Goal: Information Seeking & Learning: Check status

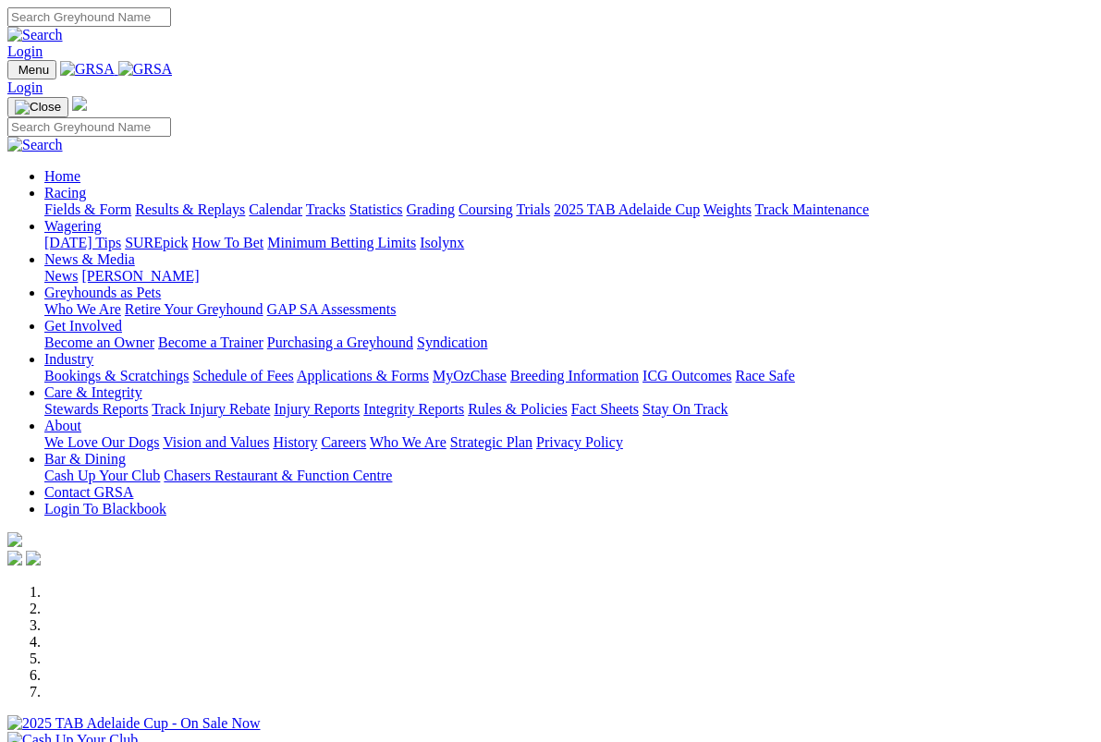
scroll to position [3, 0]
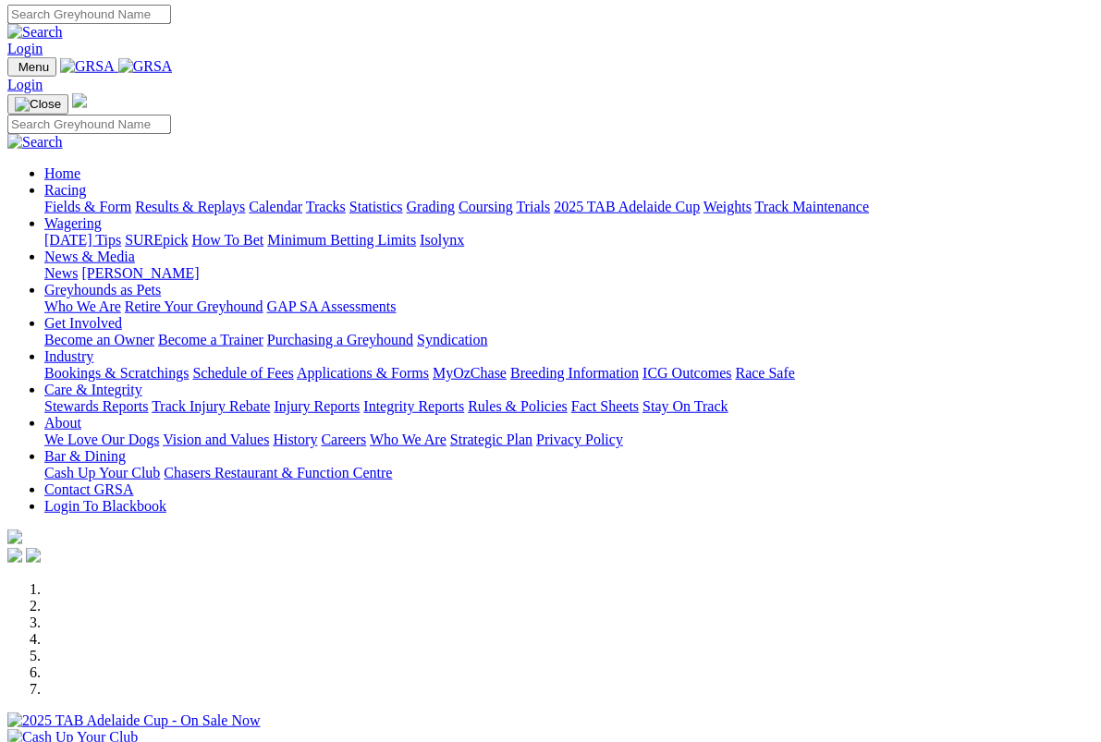
click at [86, 182] on link "Racing" at bounding box center [65, 190] width 42 height 16
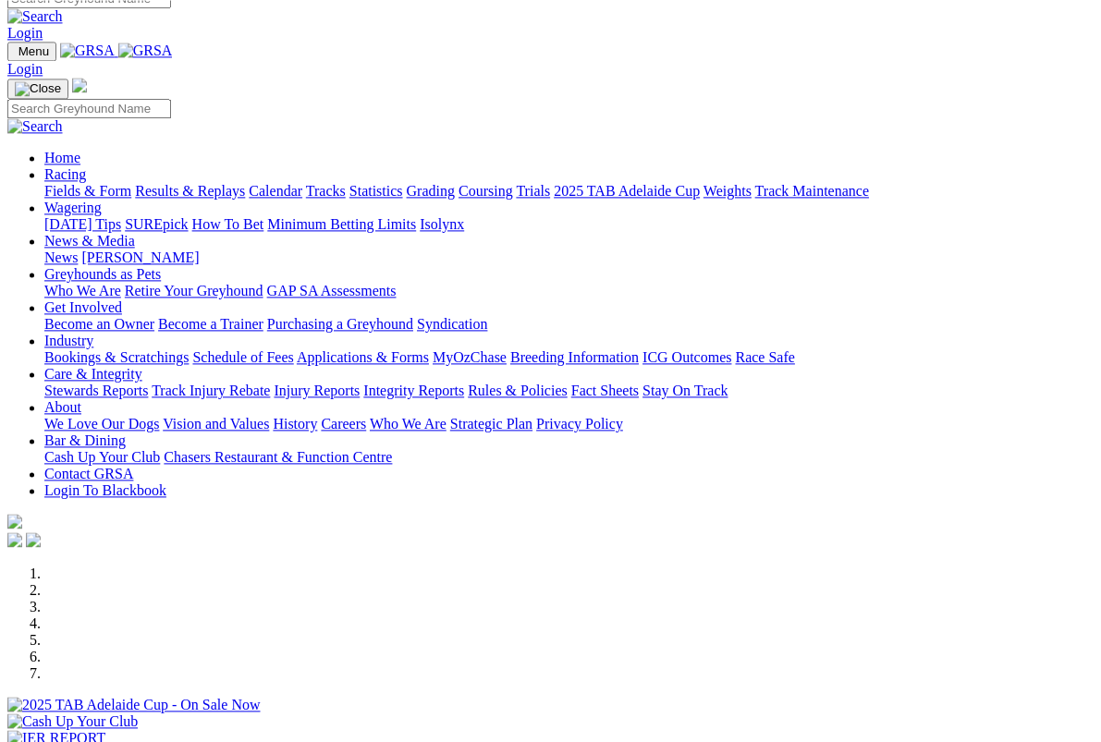
scroll to position [0, 0]
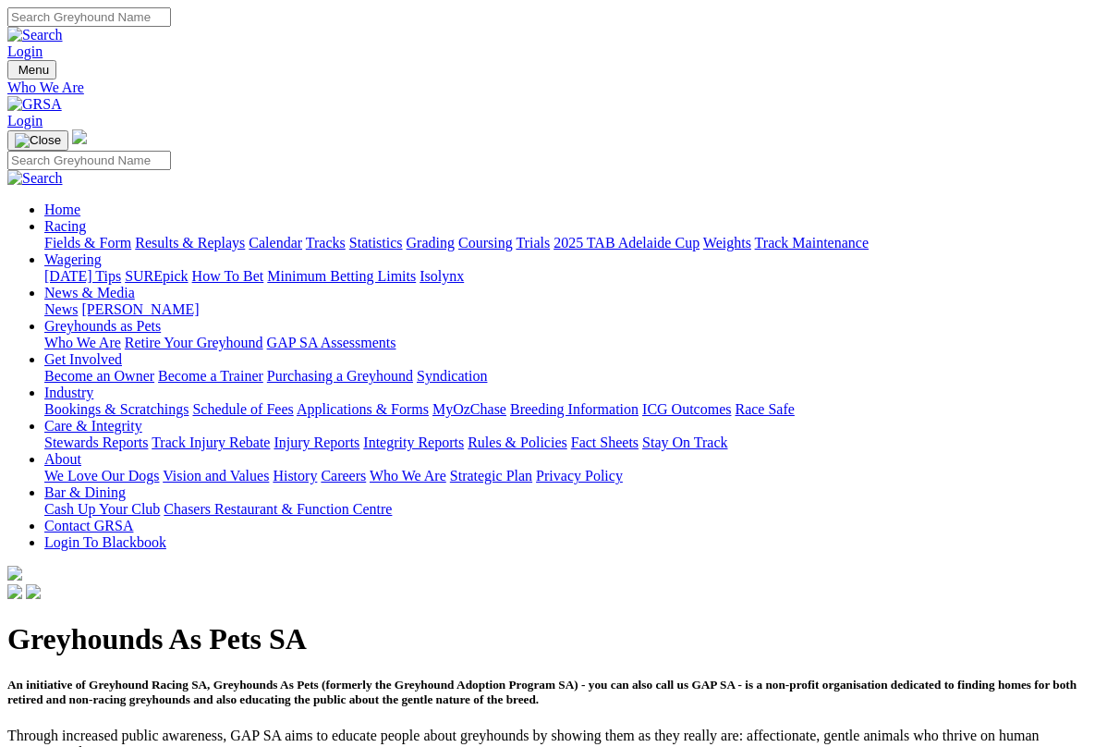
scroll to position [8, 0]
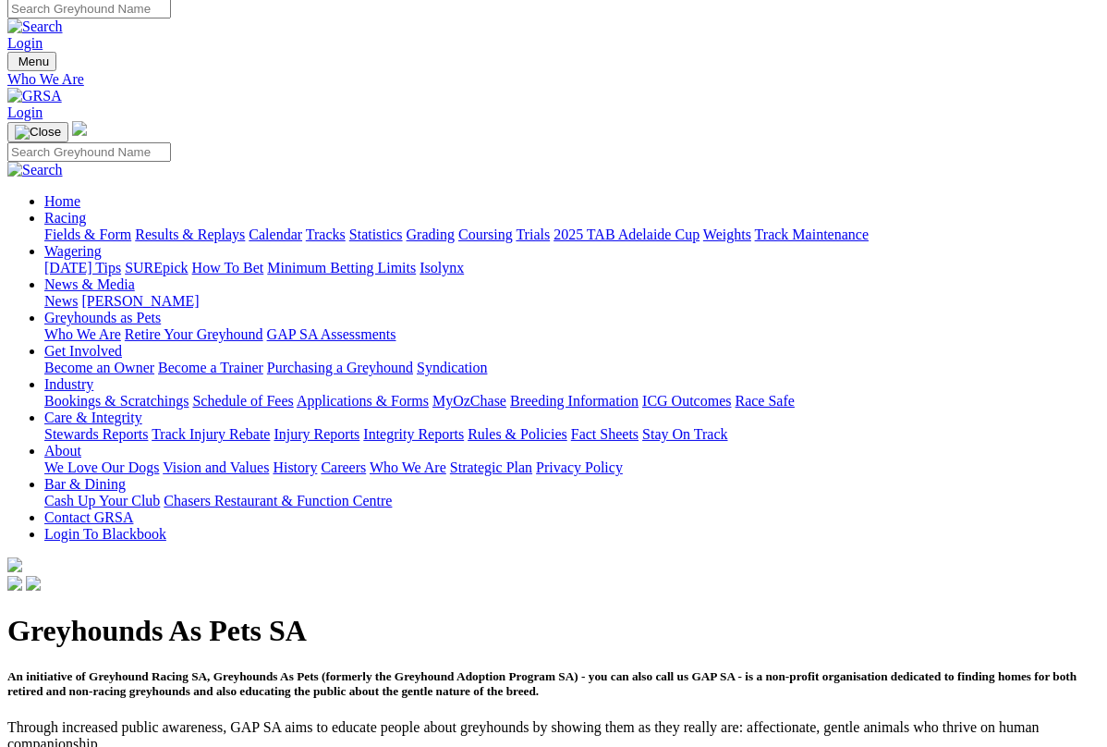
click at [86, 210] on link "Racing" at bounding box center [65, 218] width 42 height 16
click at [230, 226] on link "Results & Replays" at bounding box center [190, 234] width 110 height 16
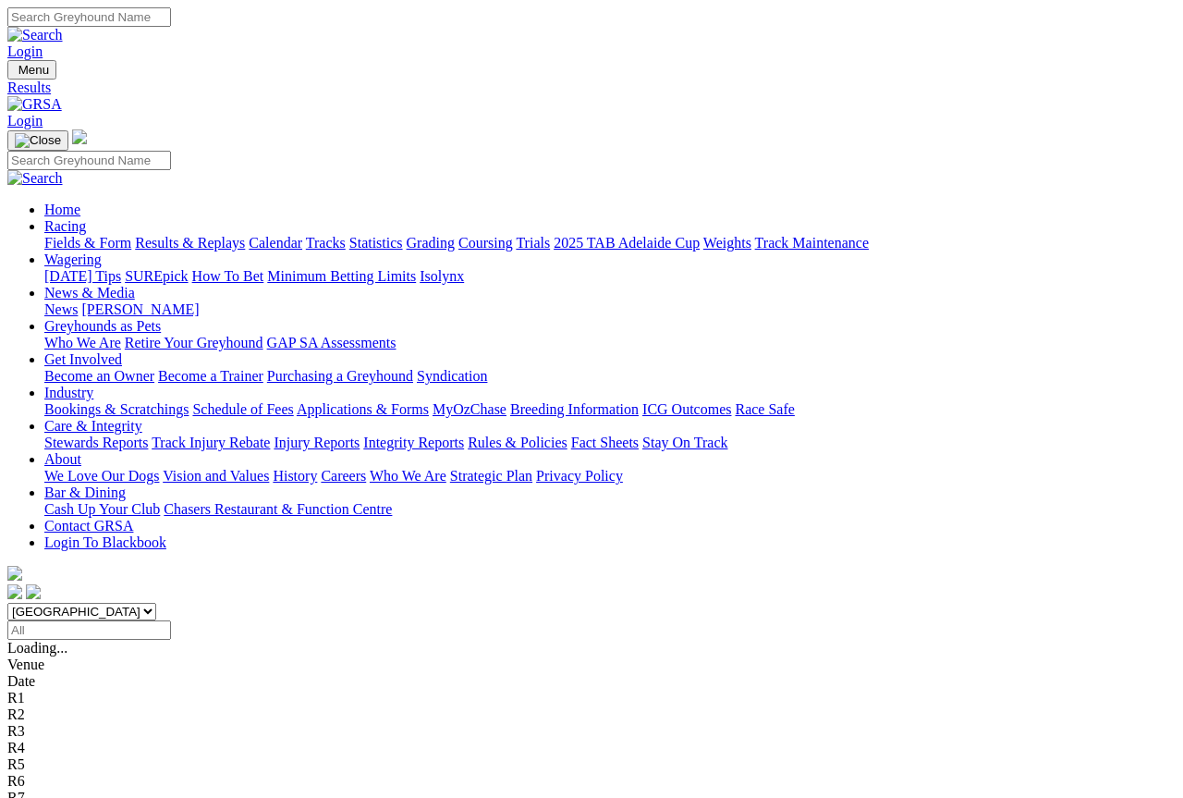
scroll to position [10, 0]
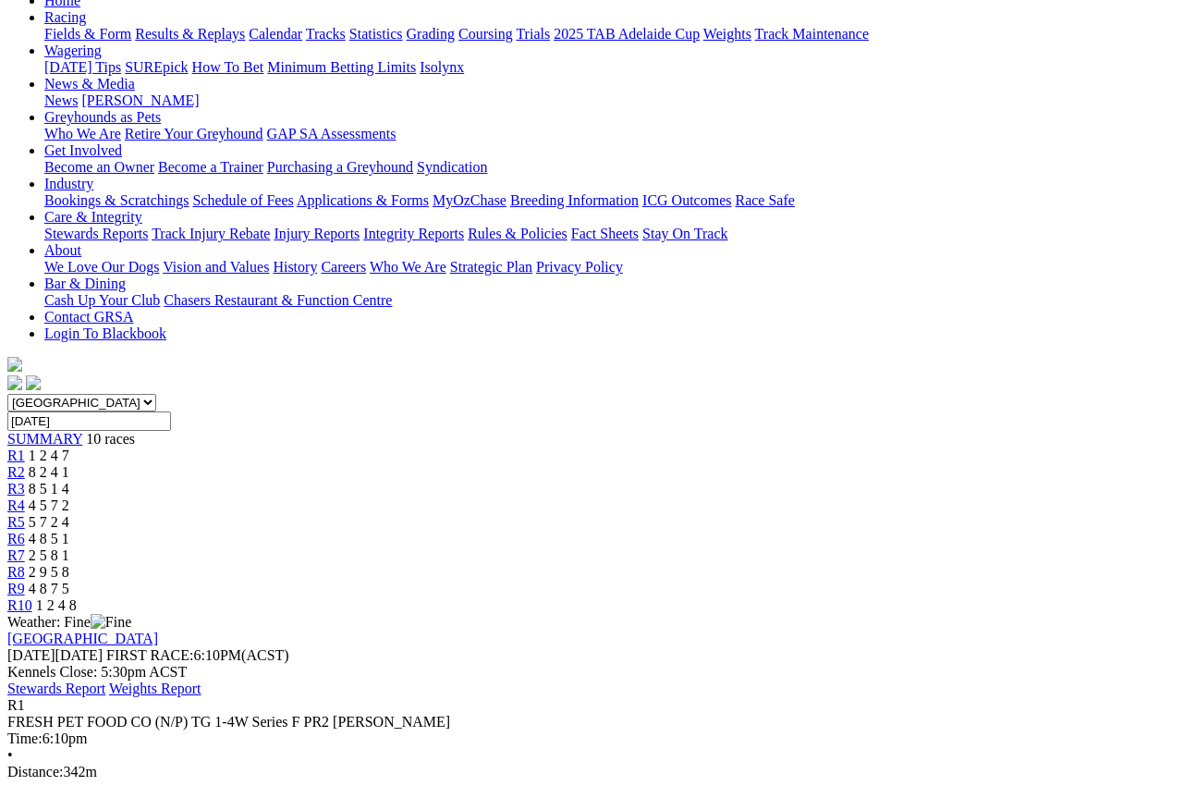
scroll to position [205, 0]
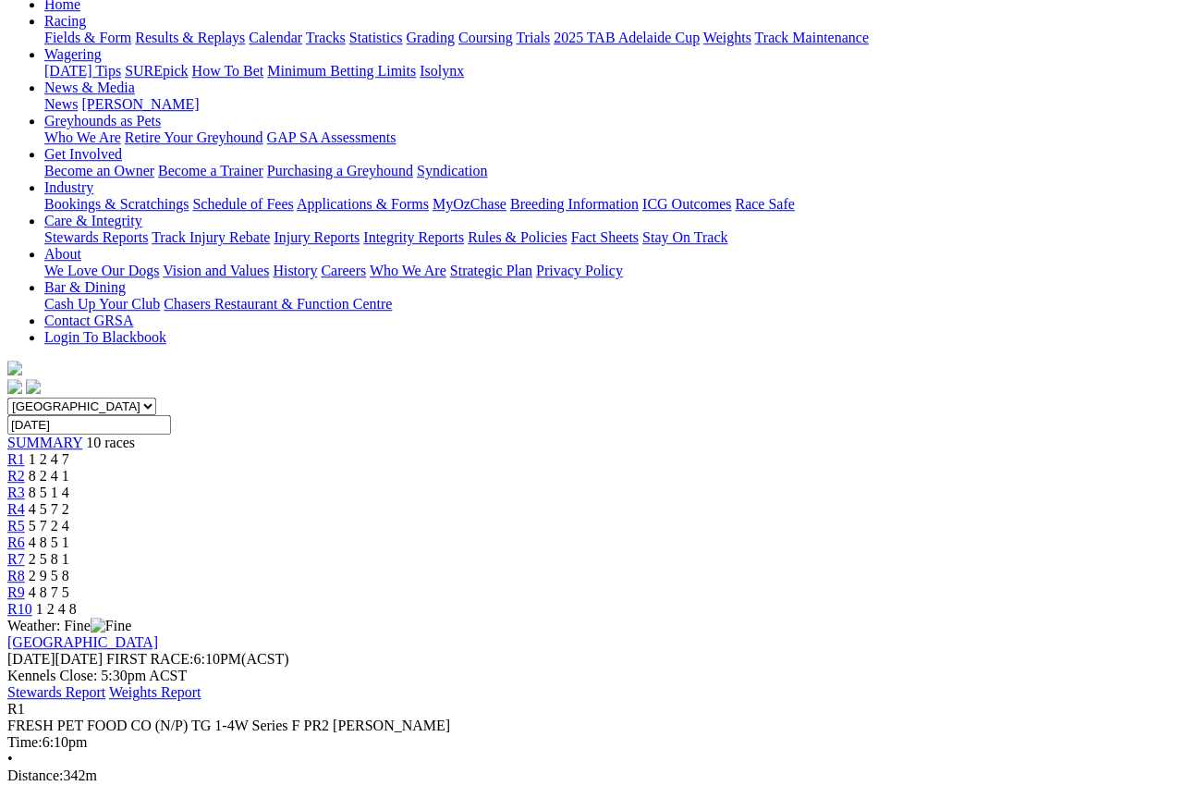
click at [25, 468] on link "R2" at bounding box center [16, 476] width 18 height 16
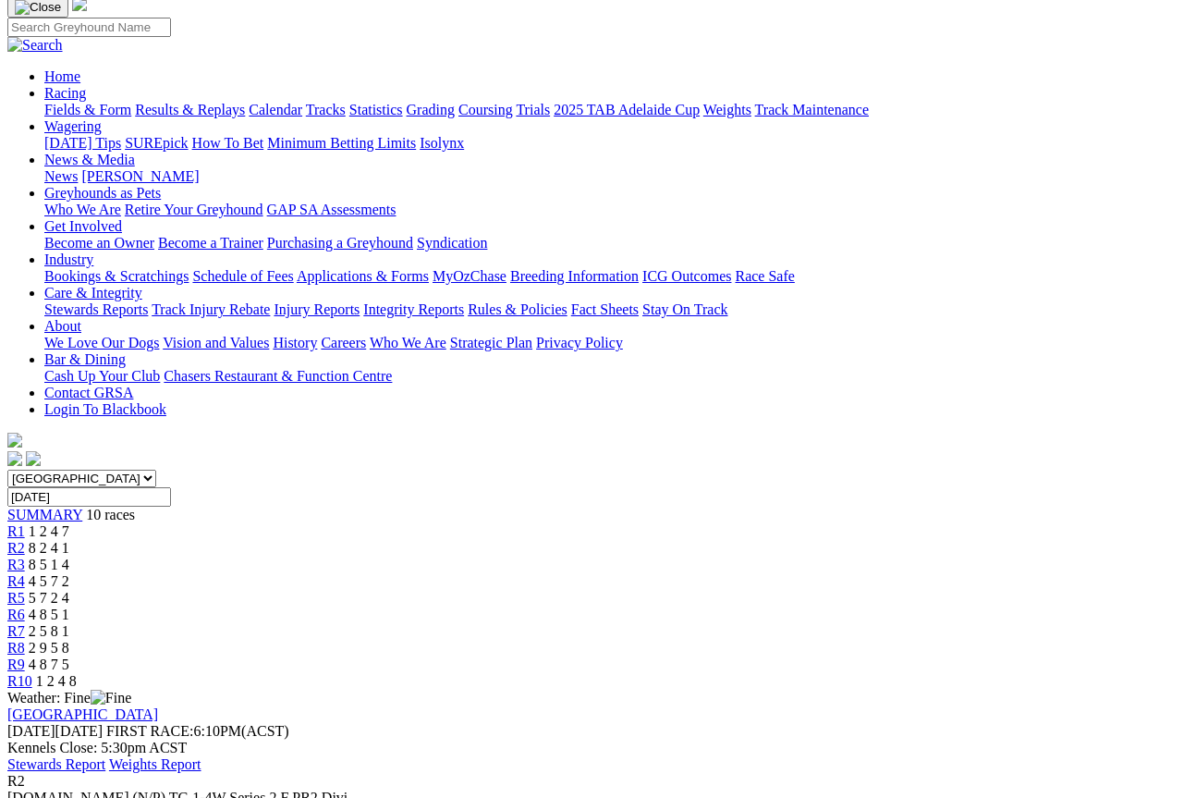
scroll to position [134, 0]
click at [25, 556] on link "R3" at bounding box center [16, 564] width 18 height 16
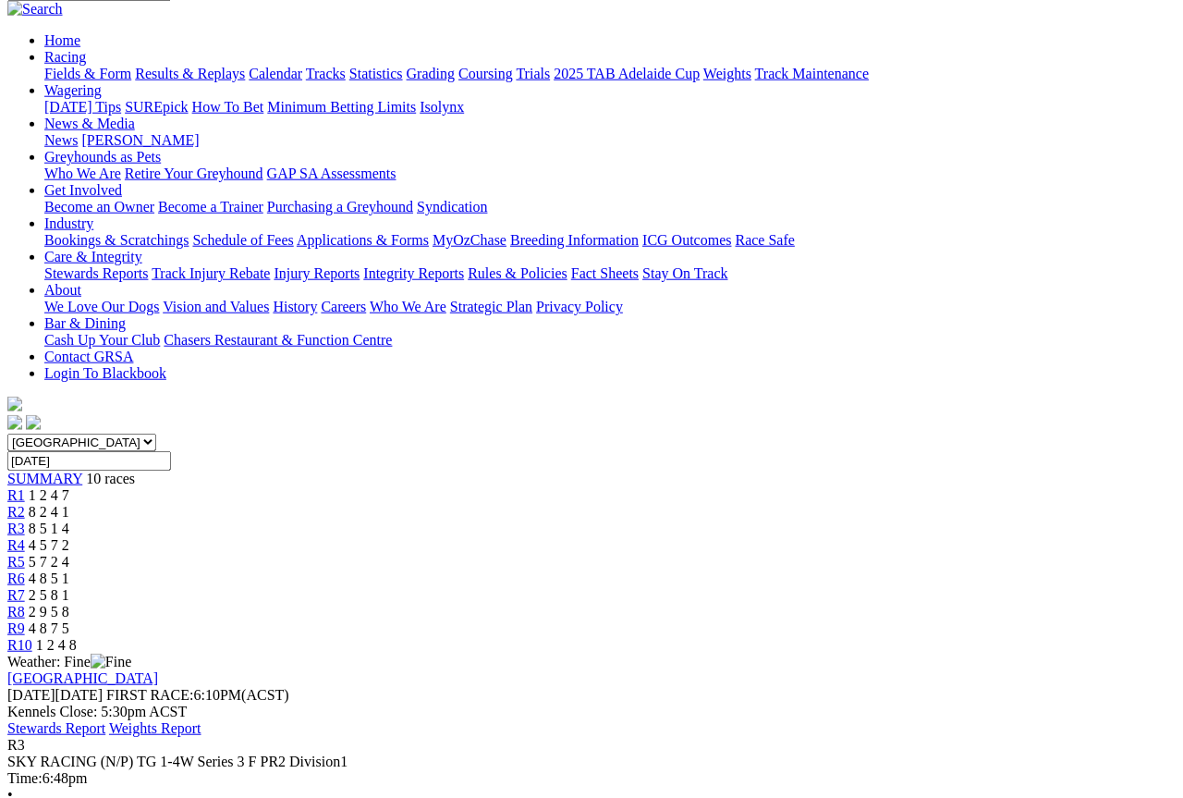
scroll to position [157, 0]
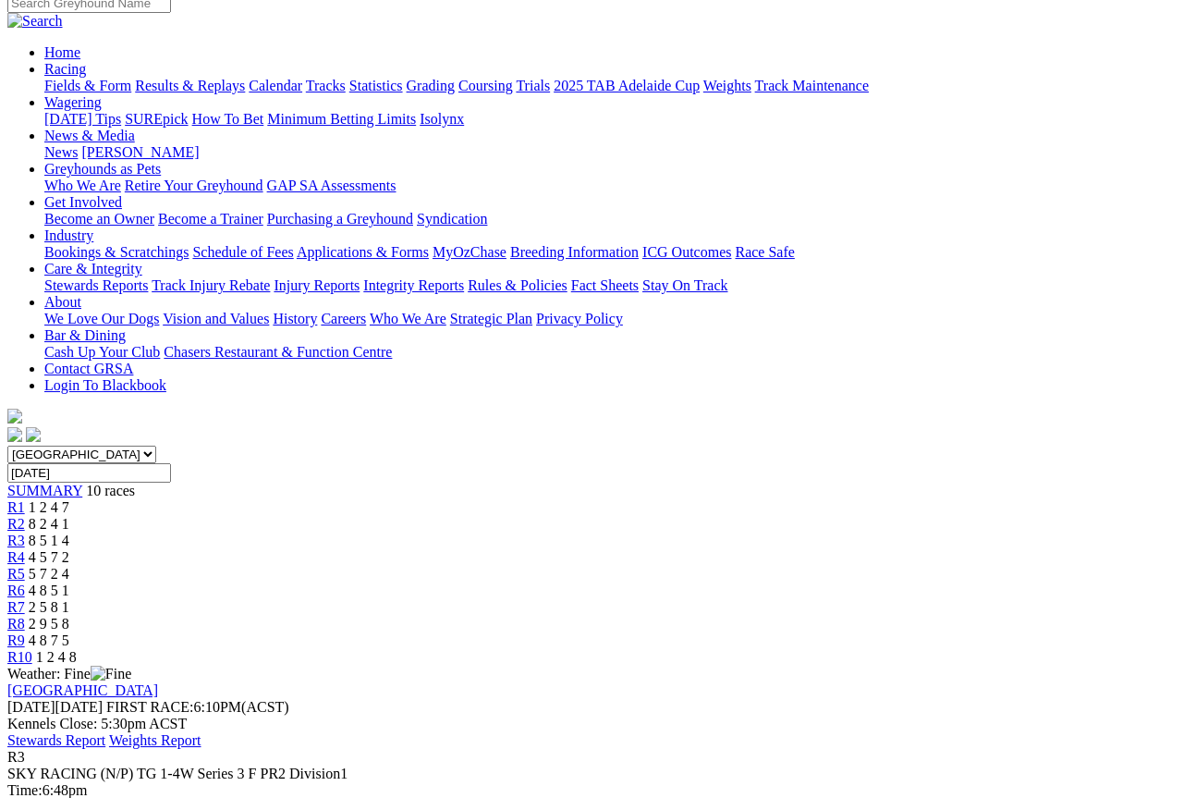
click at [25, 549] on link "R4" at bounding box center [16, 557] width 18 height 16
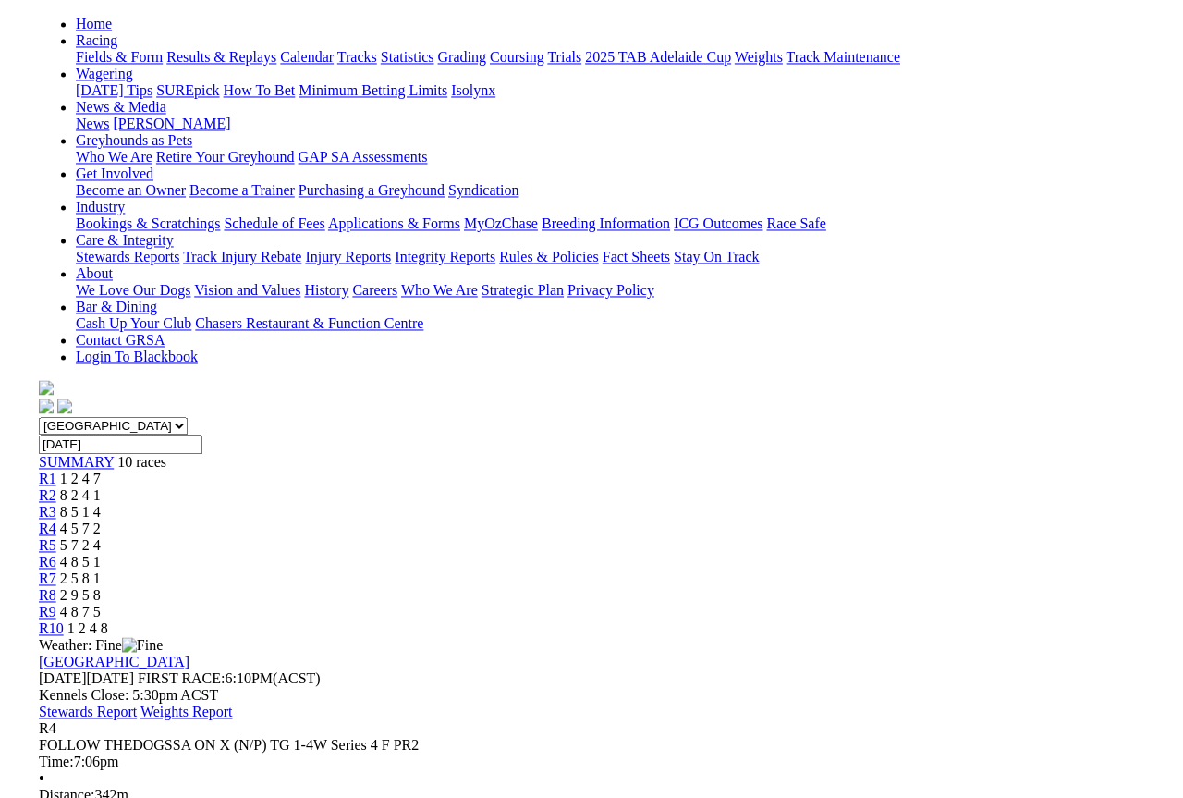
scroll to position [185, 0]
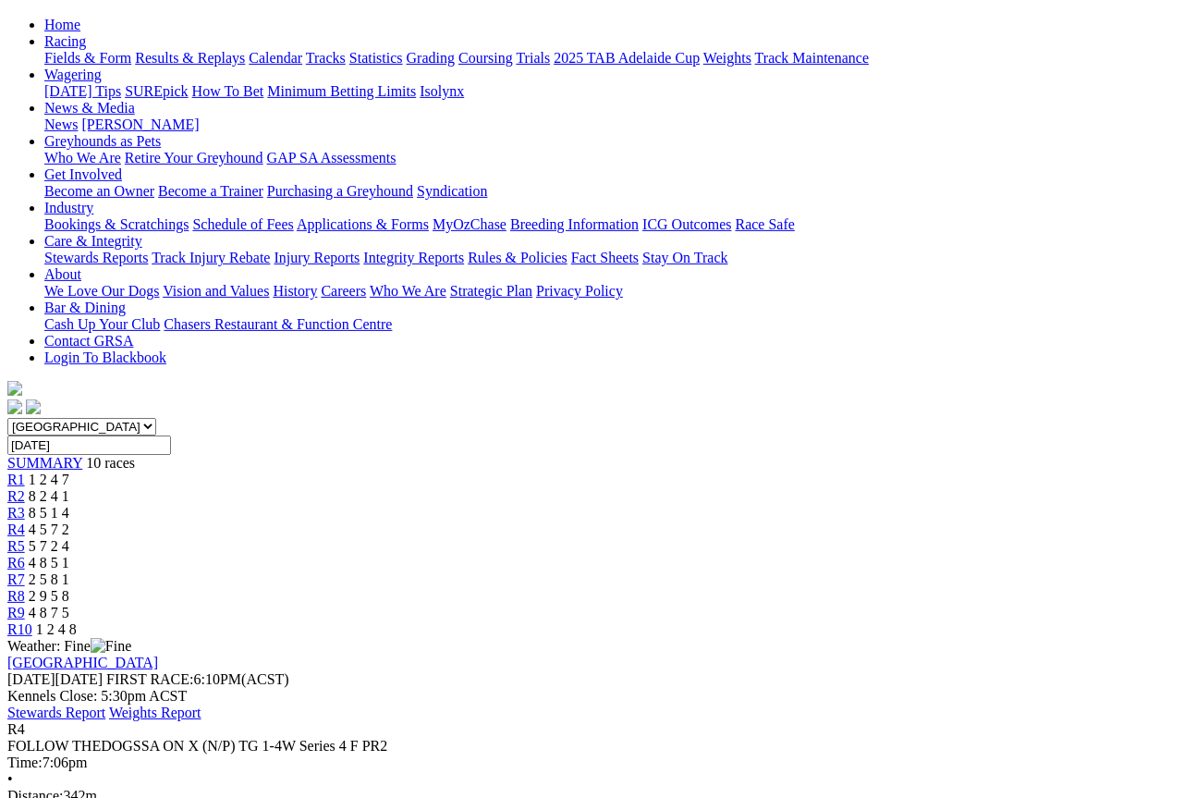
click at [69, 538] on span "5 7 2 4" at bounding box center [49, 546] width 41 height 16
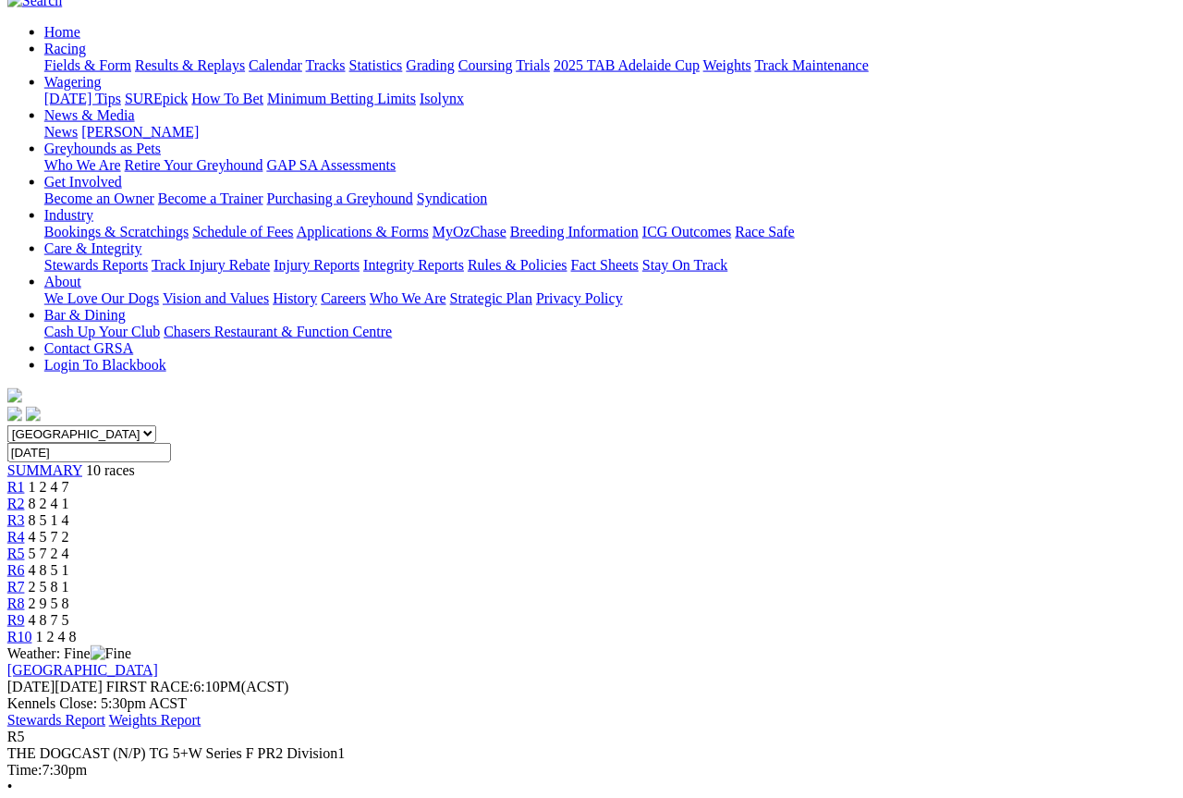
scroll to position [177, 17]
click at [25, 562] on span "R6" at bounding box center [16, 570] width 18 height 16
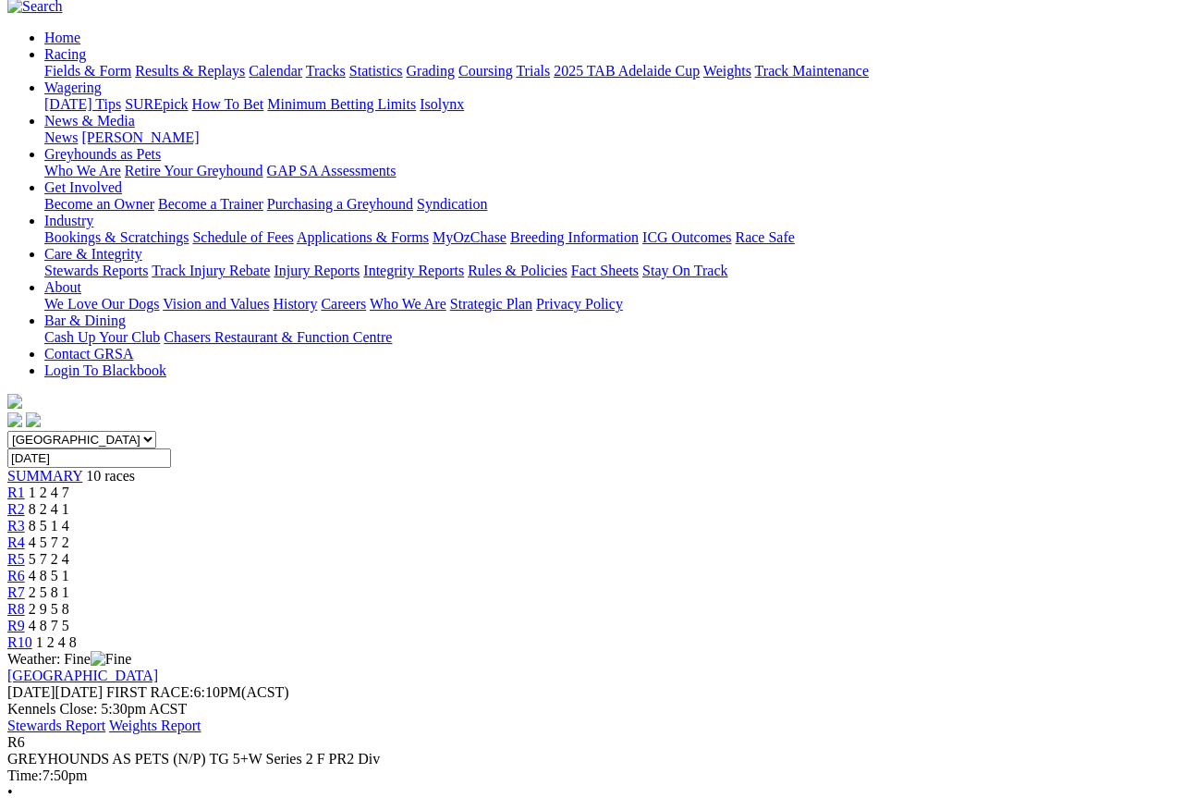
scroll to position [142, 0]
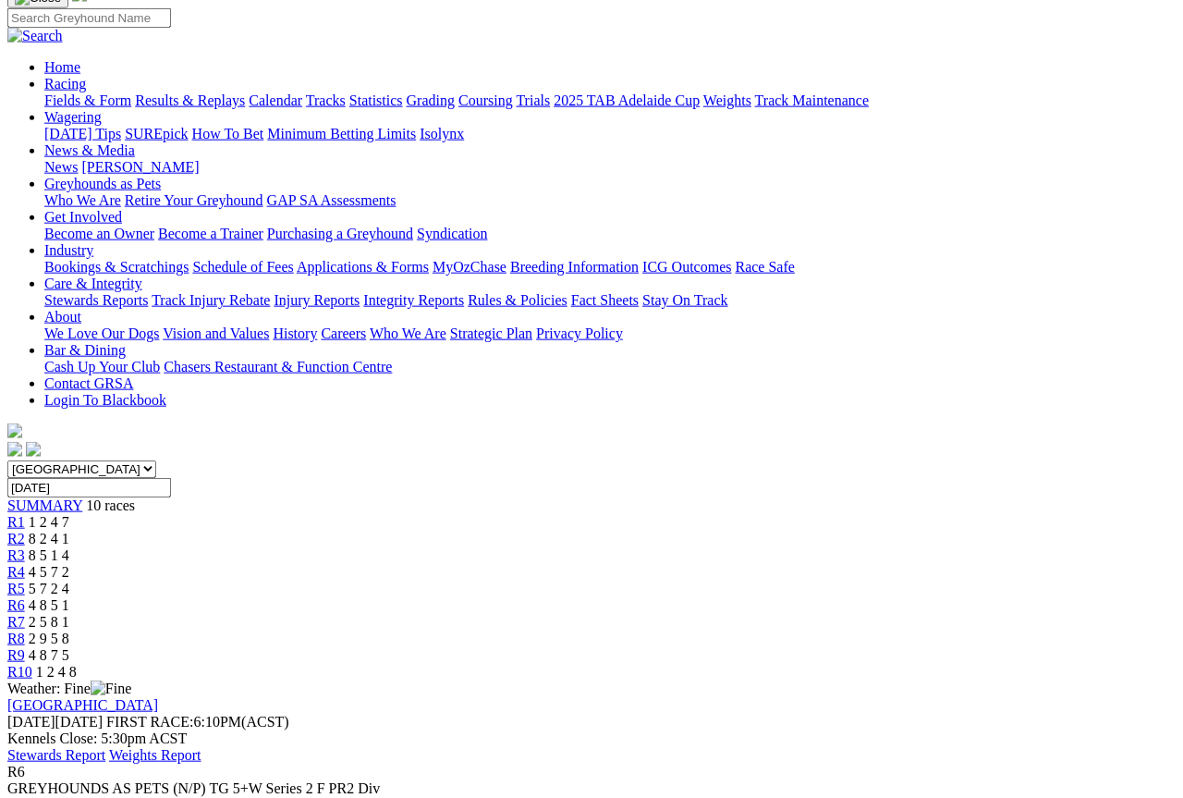
click at [69, 614] on span "2 5 8 1" at bounding box center [49, 622] width 41 height 16
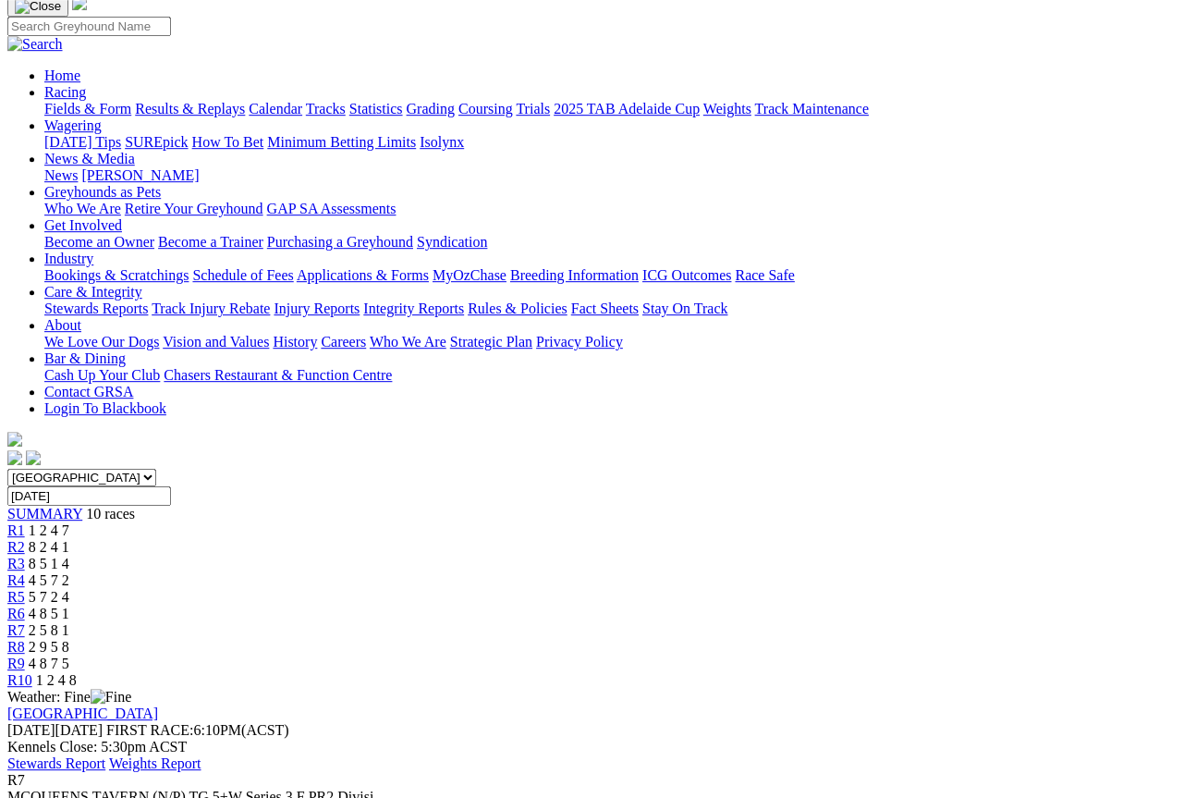
scroll to position [133, 0]
click at [25, 640] on span "R8" at bounding box center [16, 648] width 18 height 16
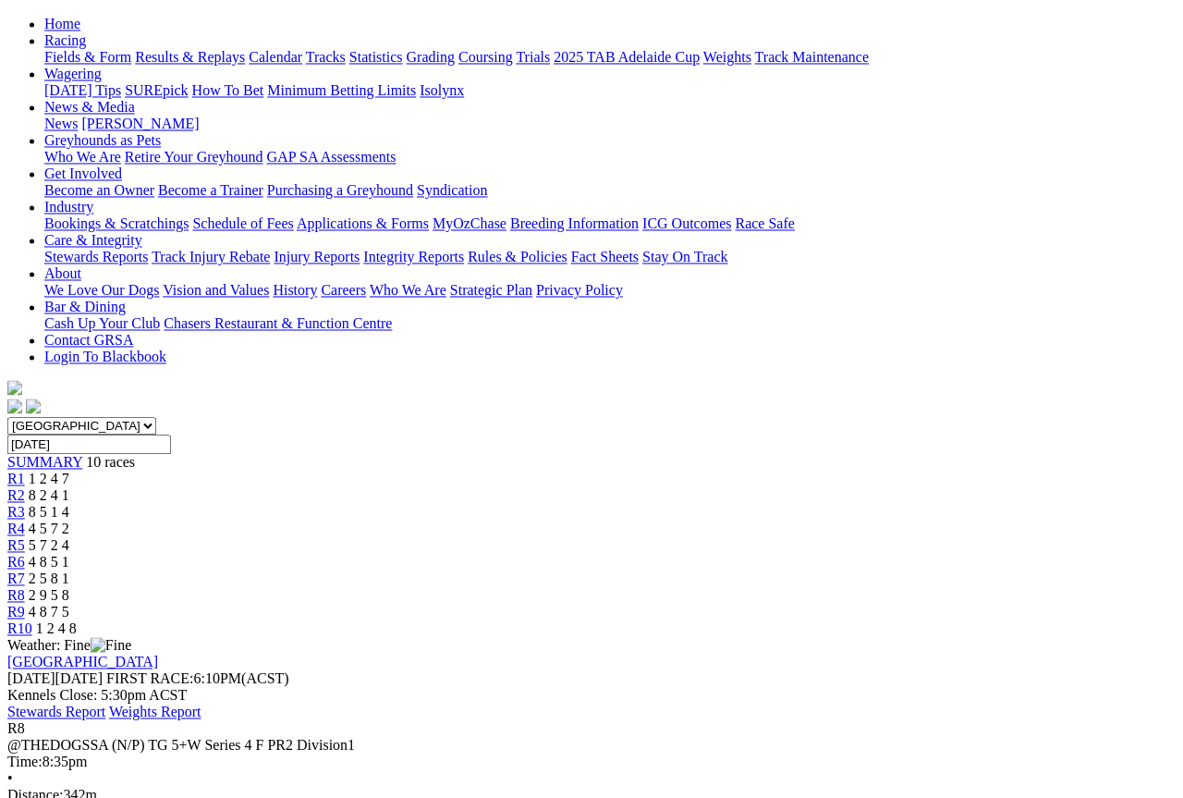
scroll to position [138, 0]
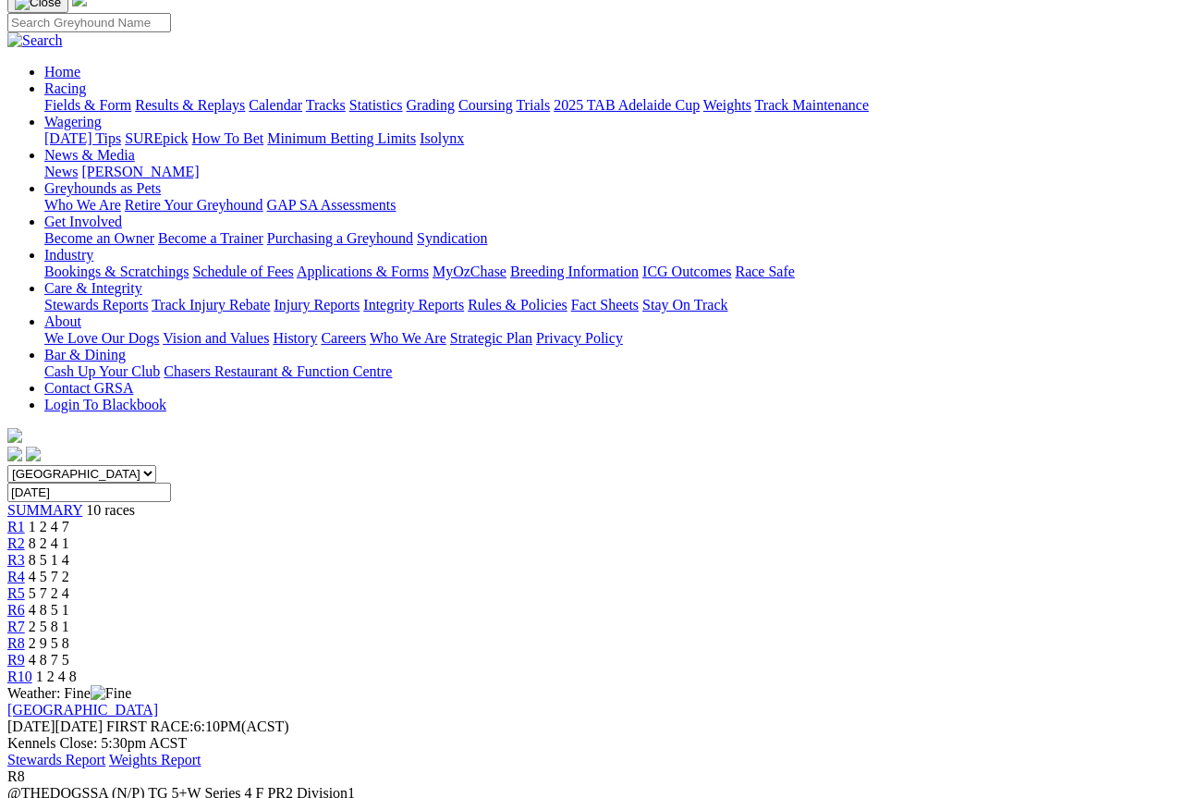
click at [69, 652] on span "4 8 7 5" at bounding box center [49, 660] width 41 height 16
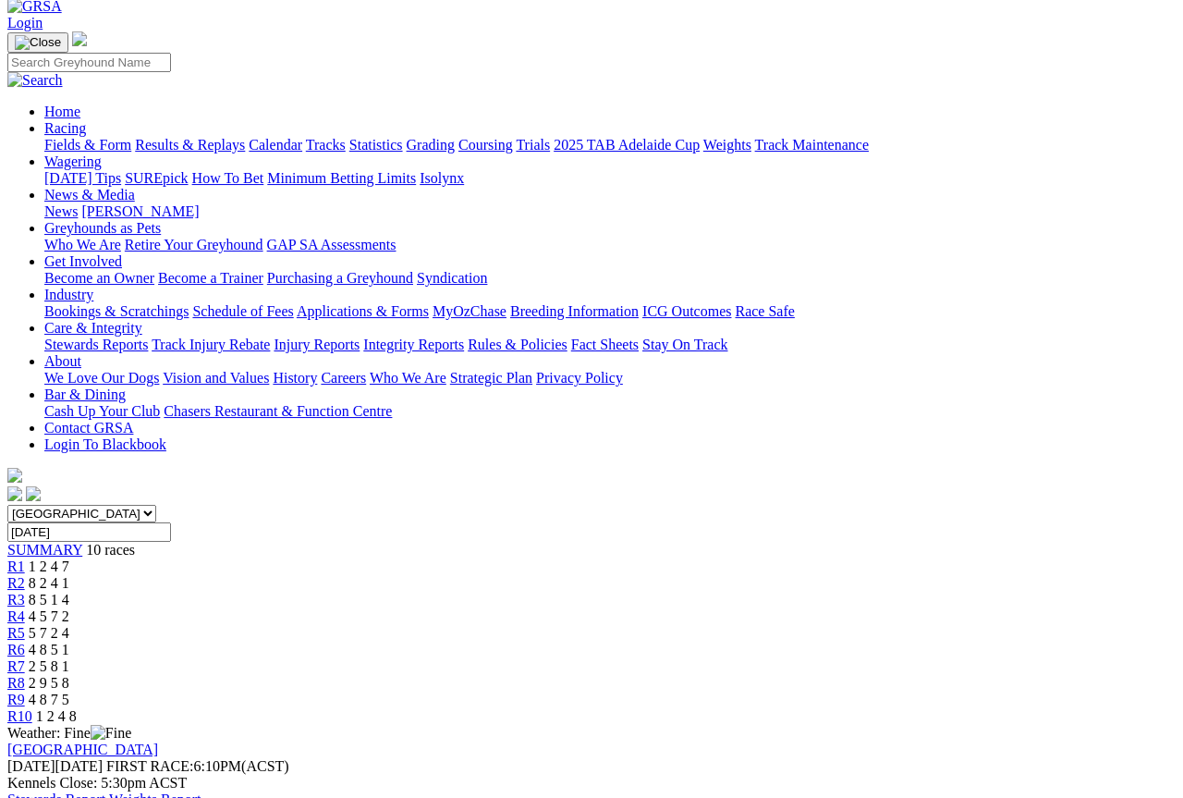
scroll to position [93, 0]
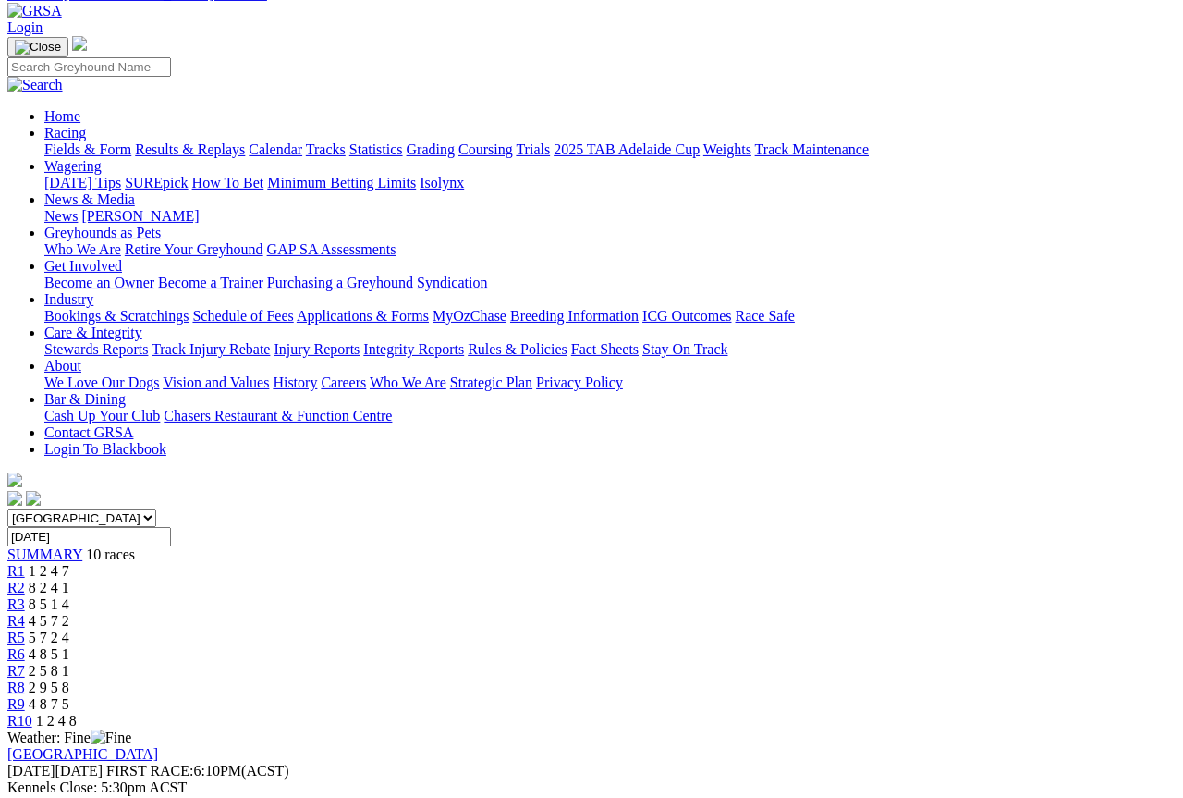
click at [25, 679] on span "R8" at bounding box center [16, 687] width 18 height 16
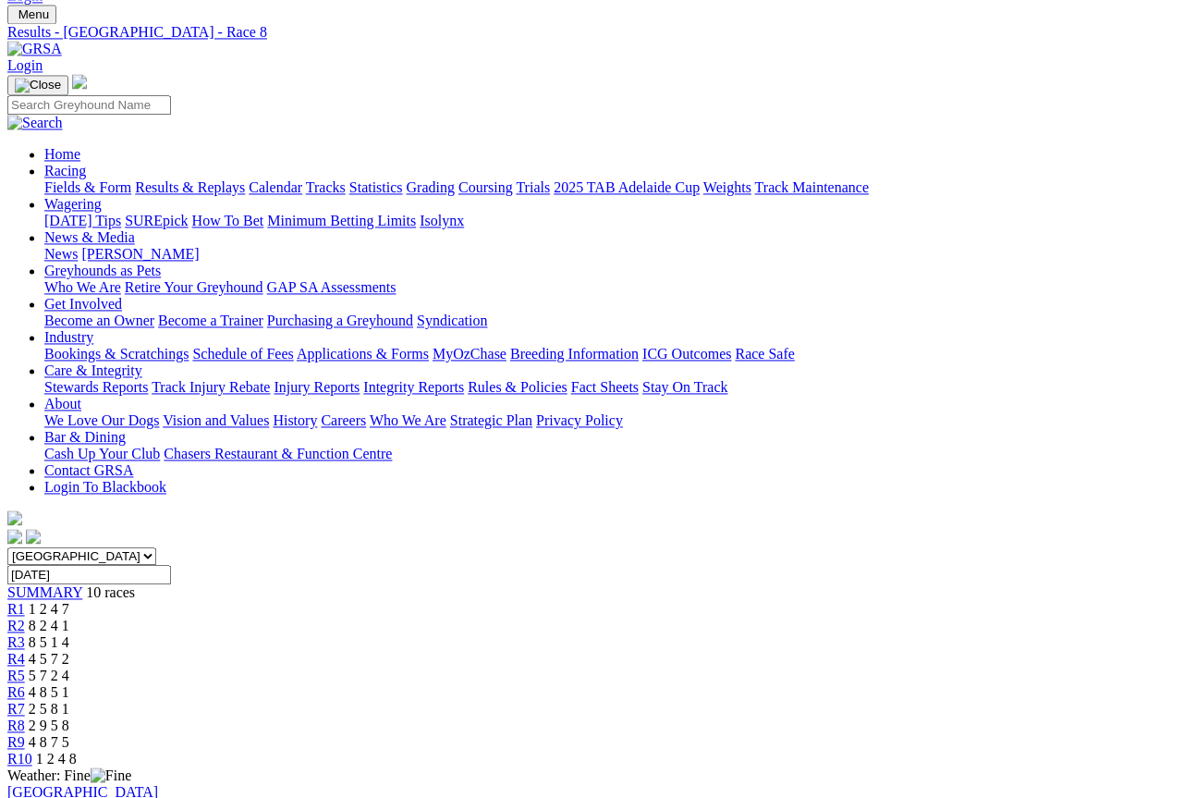
scroll to position [55, 0]
click at [32, 752] on span "R10" at bounding box center [19, 760] width 25 height 16
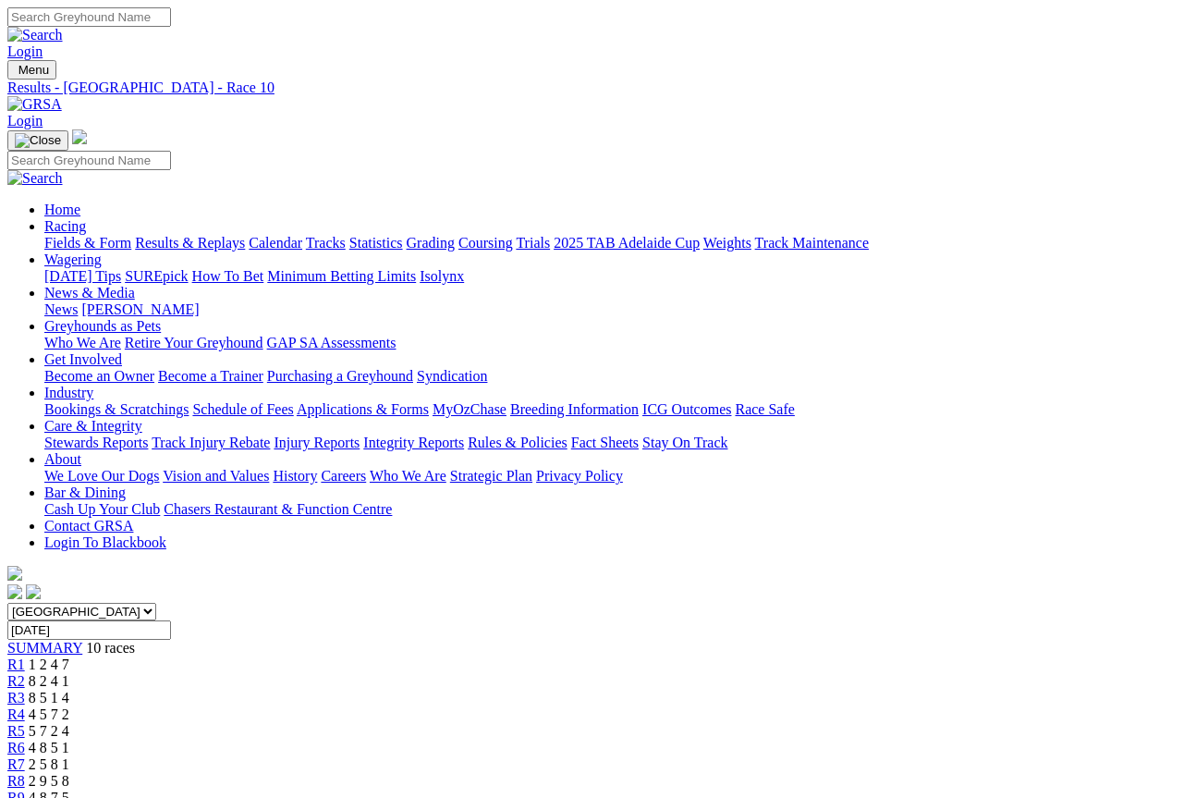
click at [102, 251] on link "Wagering" at bounding box center [72, 259] width 57 height 16
click at [226, 235] on link "Results & Replays" at bounding box center [188, 243] width 110 height 16
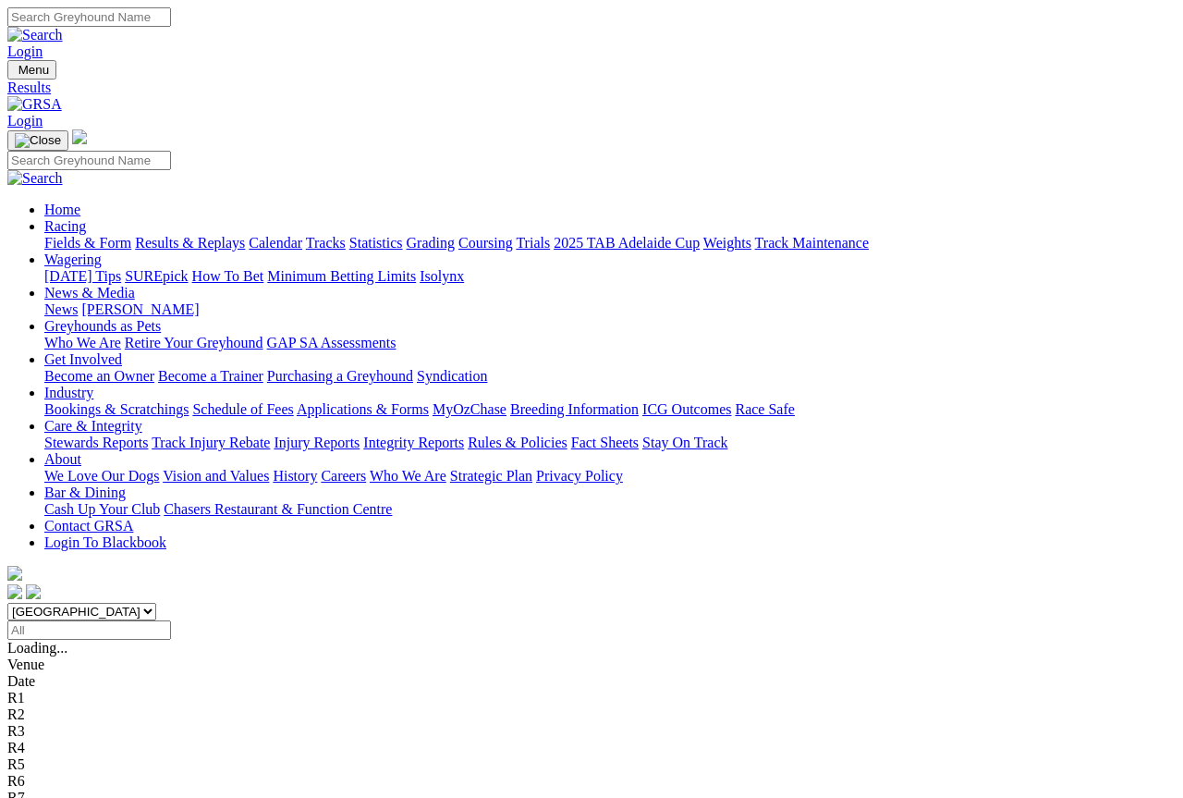
scroll to position [10, 0]
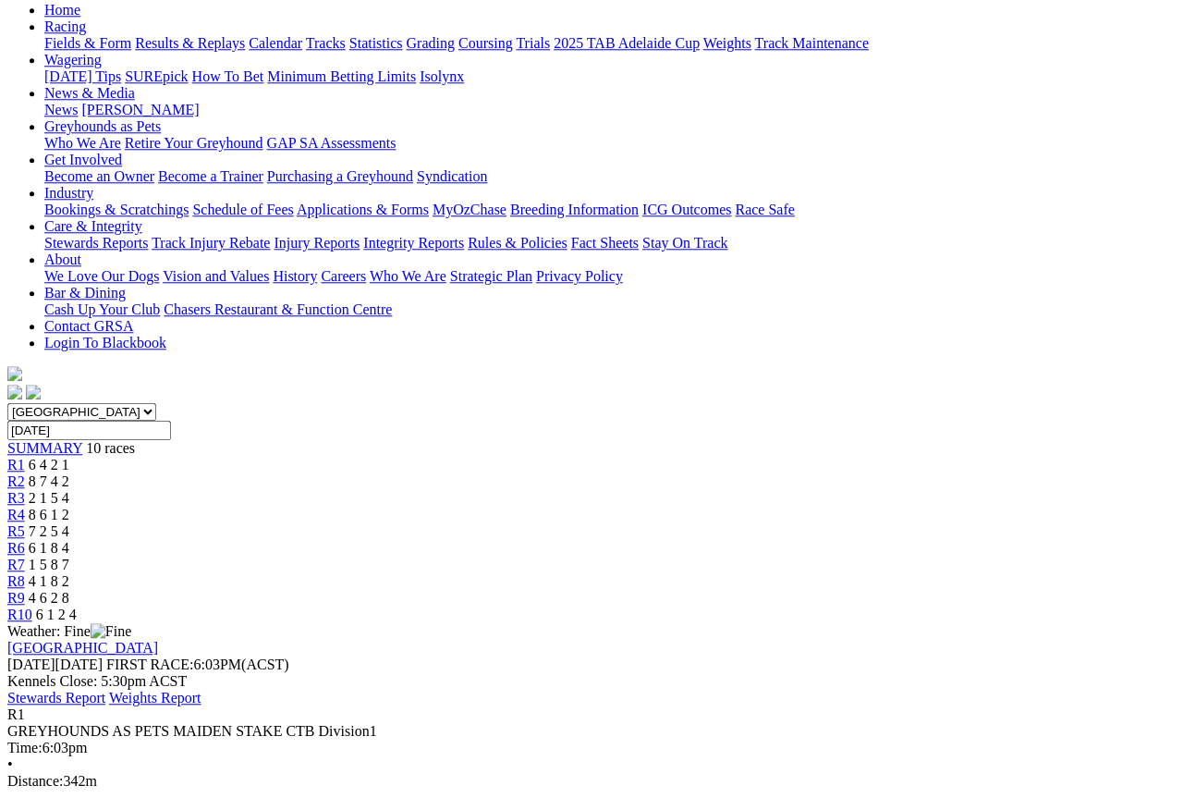
scroll to position [202, 0]
click at [25, 471] on link "R2" at bounding box center [16, 479] width 18 height 16
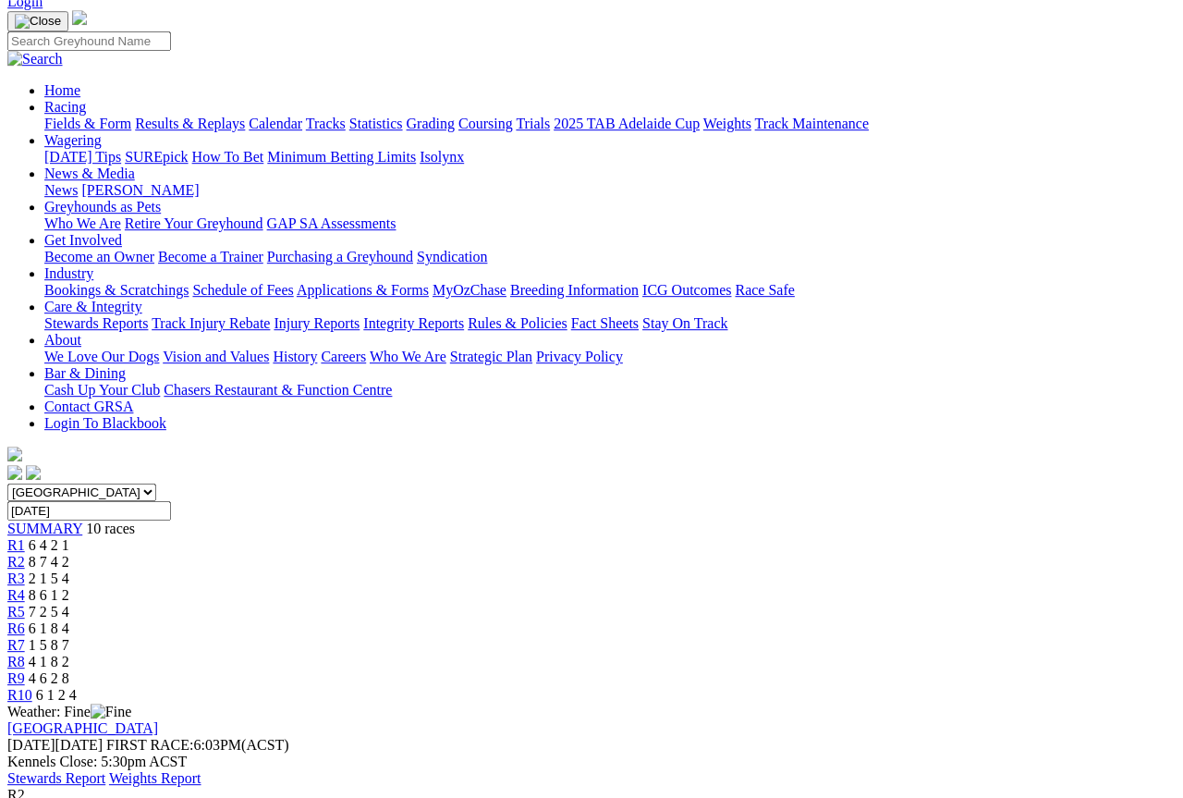
click at [25, 570] on span "R3" at bounding box center [16, 578] width 18 height 16
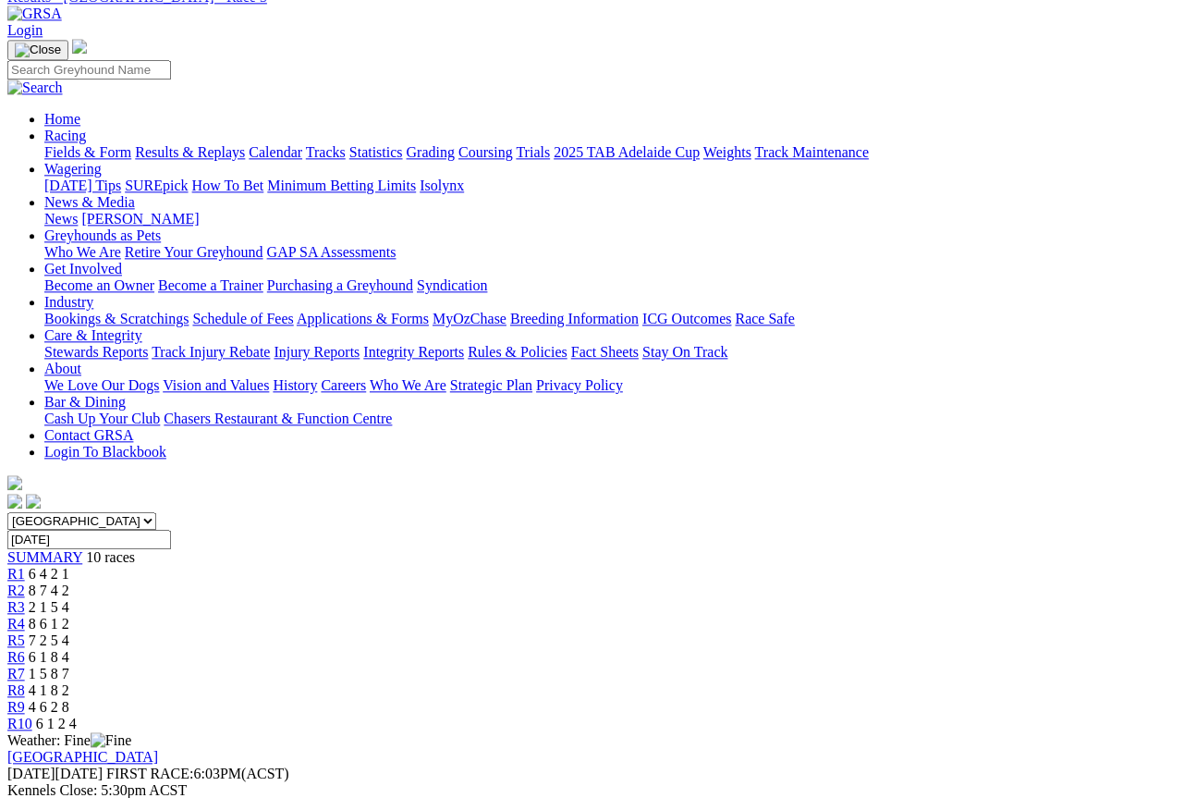
scroll to position [90, 0]
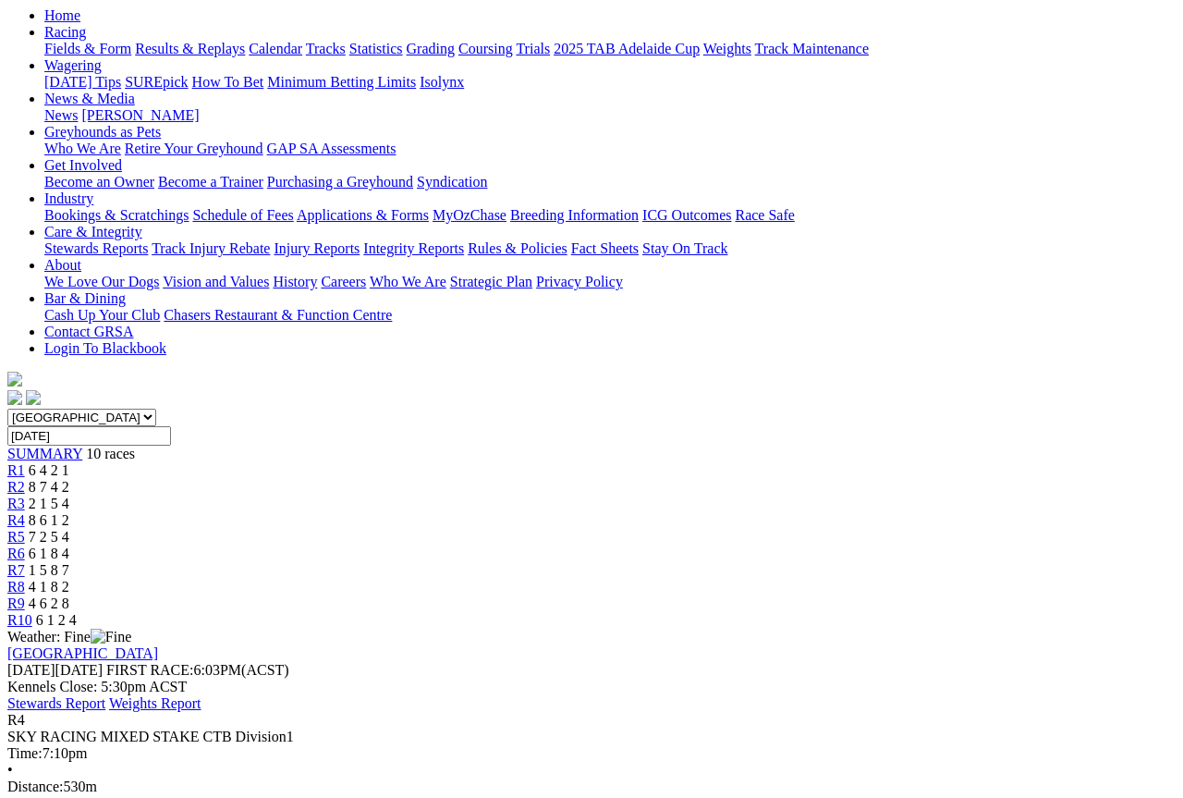
scroll to position [146, 0]
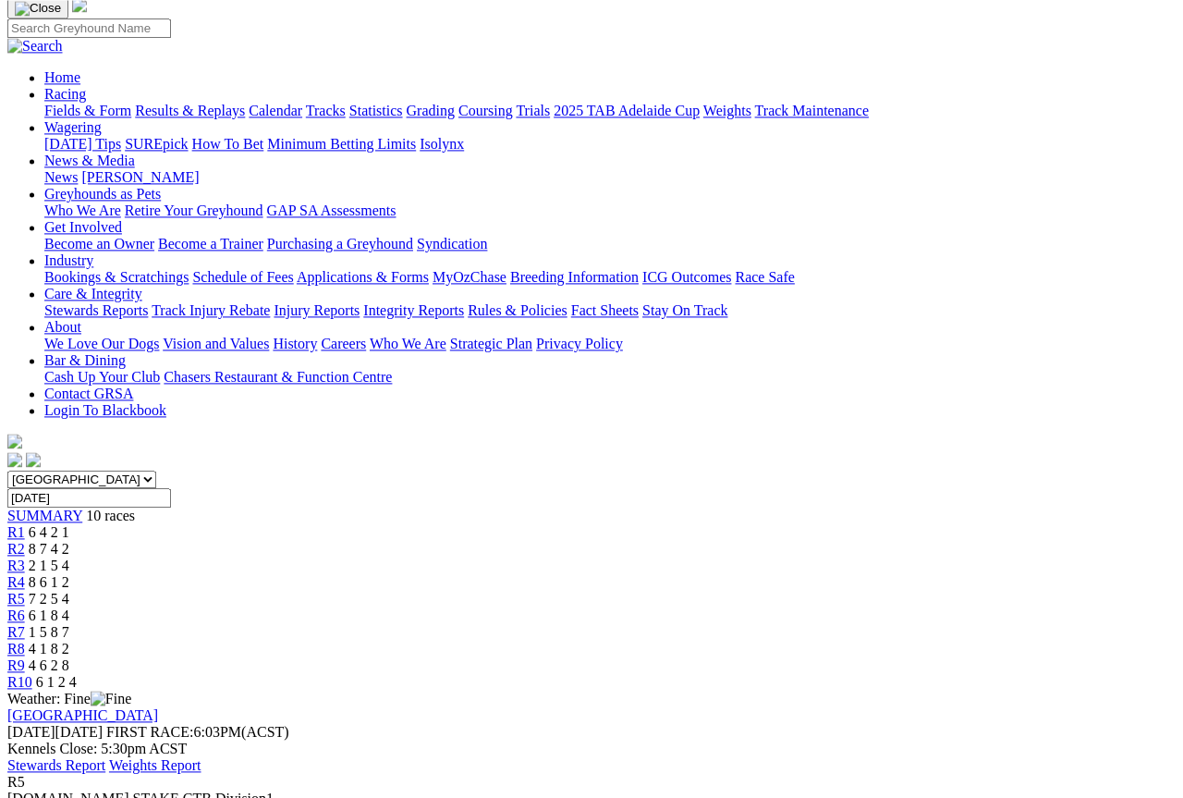
scroll to position [131, 0]
click at [25, 608] on span "R6" at bounding box center [16, 616] width 18 height 16
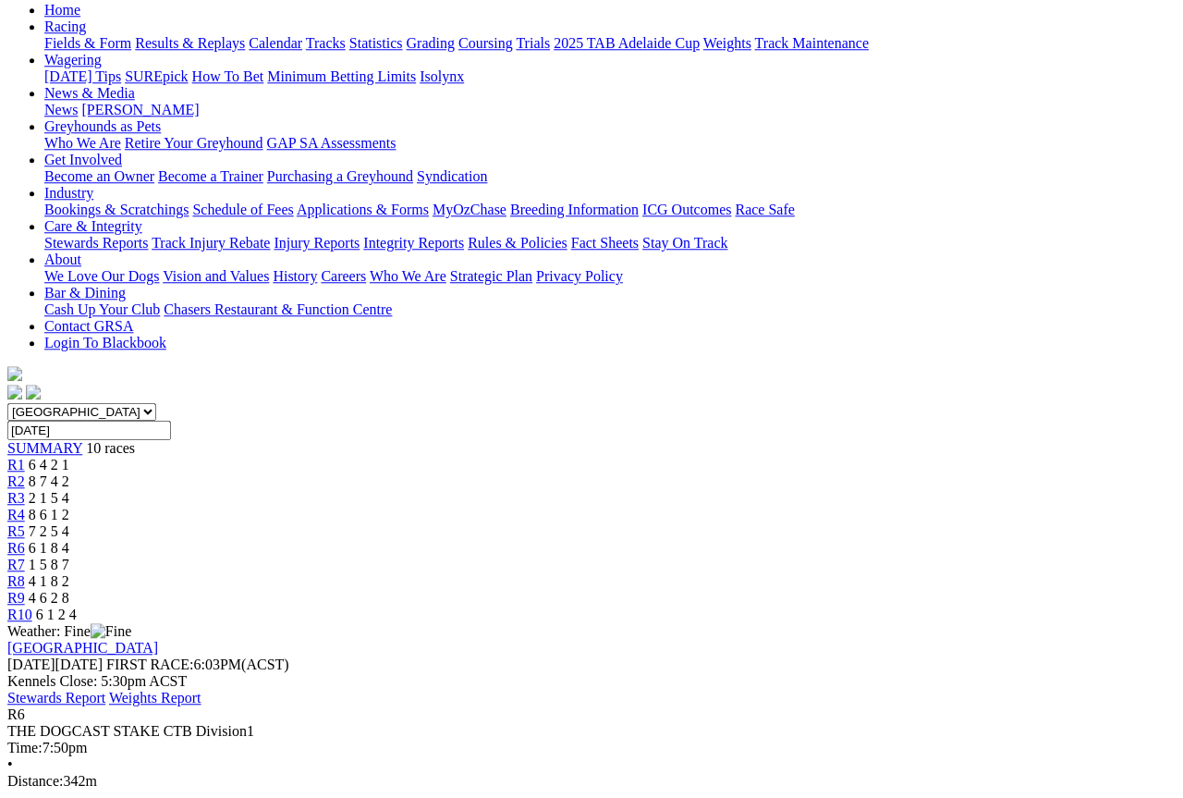
scroll to position [199, 0]
click at [69, 557] on span "1 5 8 7" at bounding box center [49, 565] width 41 height 16
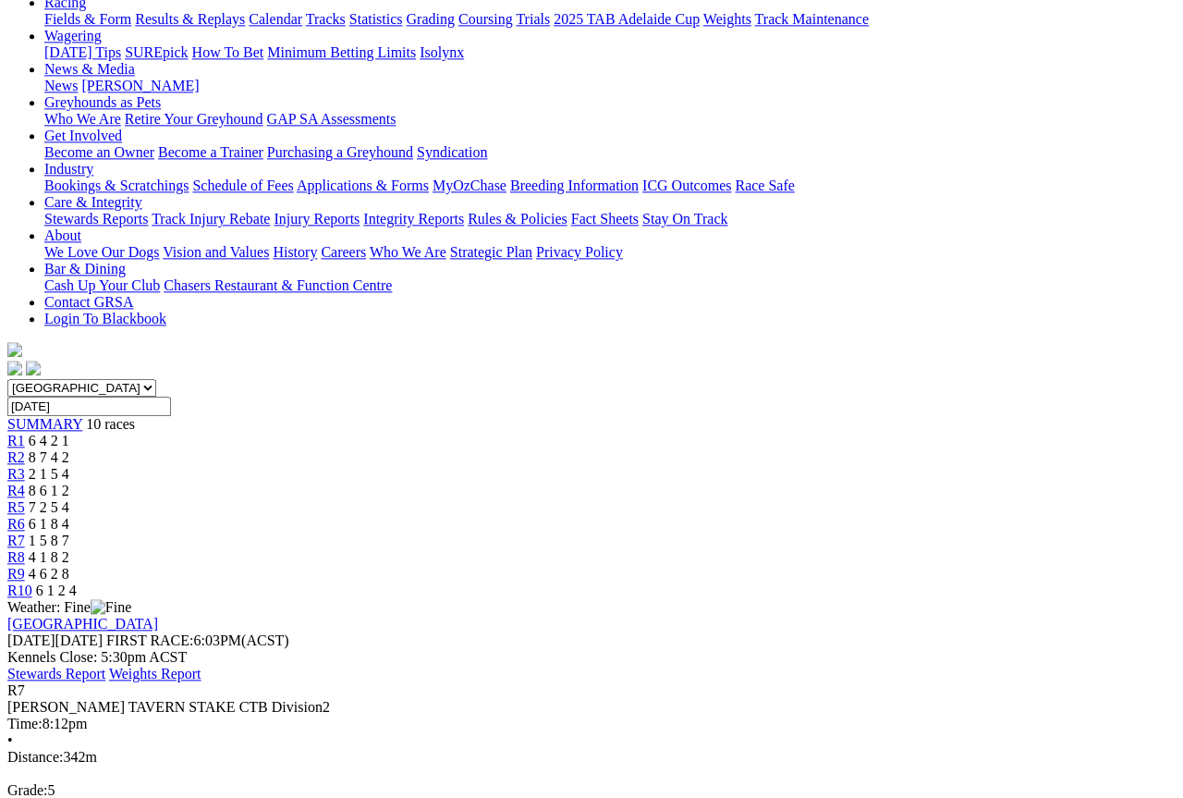
scroll to position [212, 0]
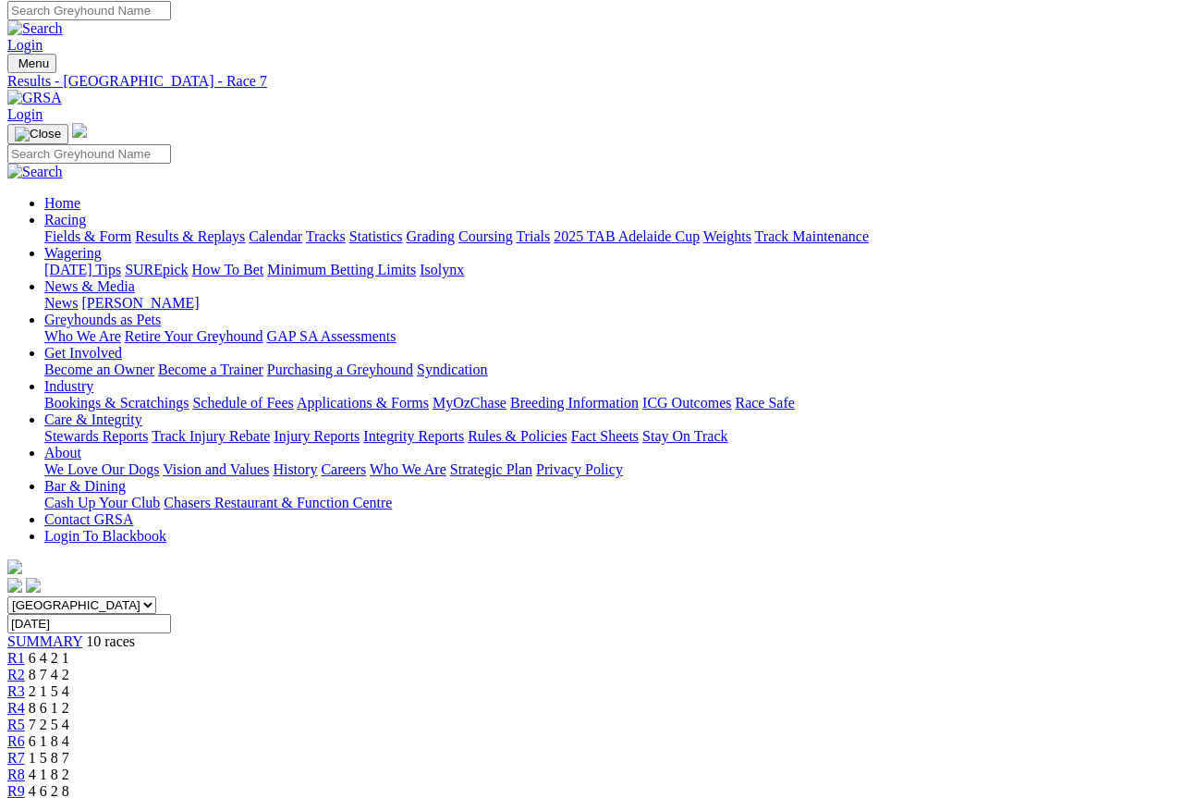
scroll to position [0, 0]
